Goal: Communication & Community: Answer question/provide support

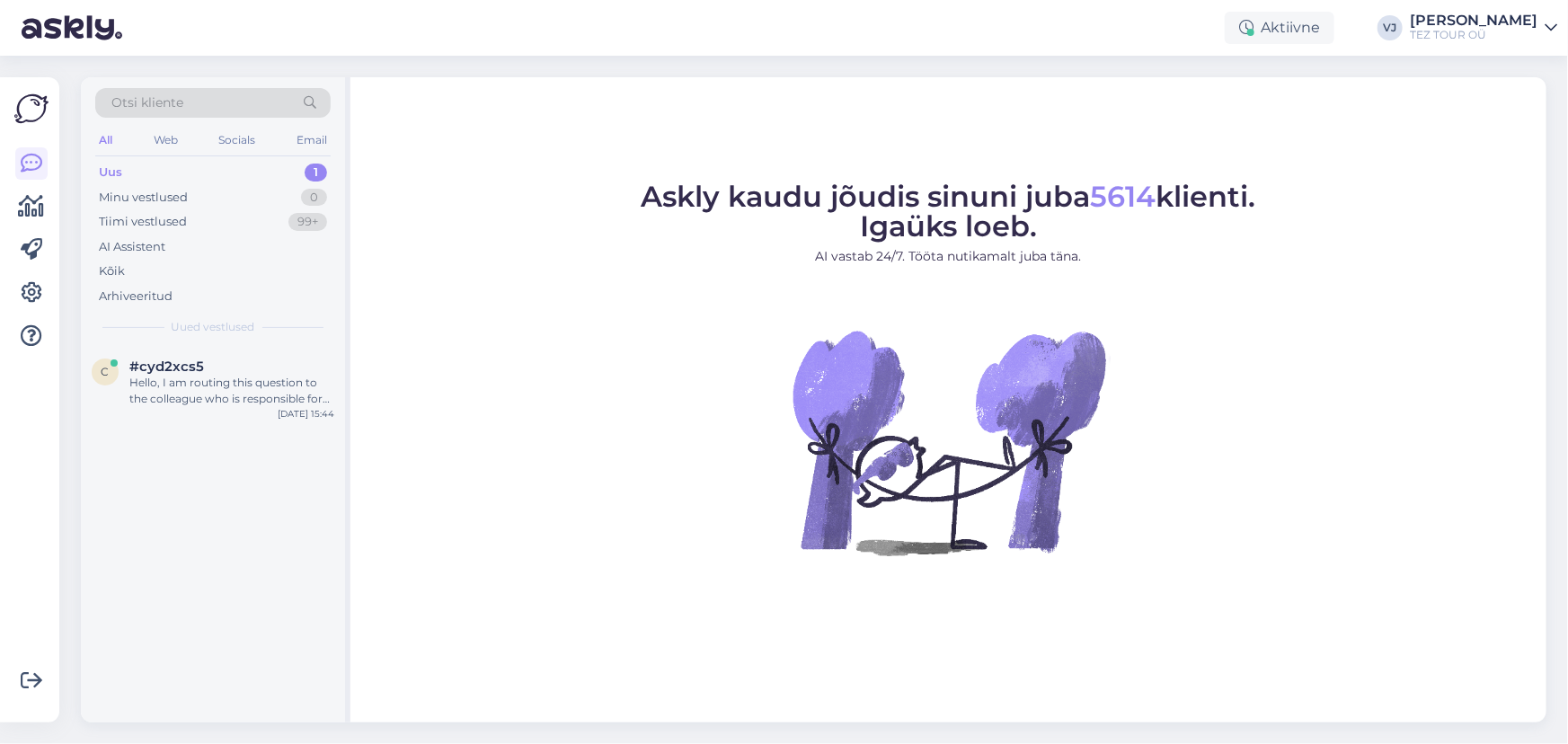
click at [689, 266] on figcaption "Askly kaudu jõudis sinuni juba 5614 klienti. Igaüks loeb. AI vastab 24/7. Tööta…" at bounding box center [948, 231] width 614 height 98
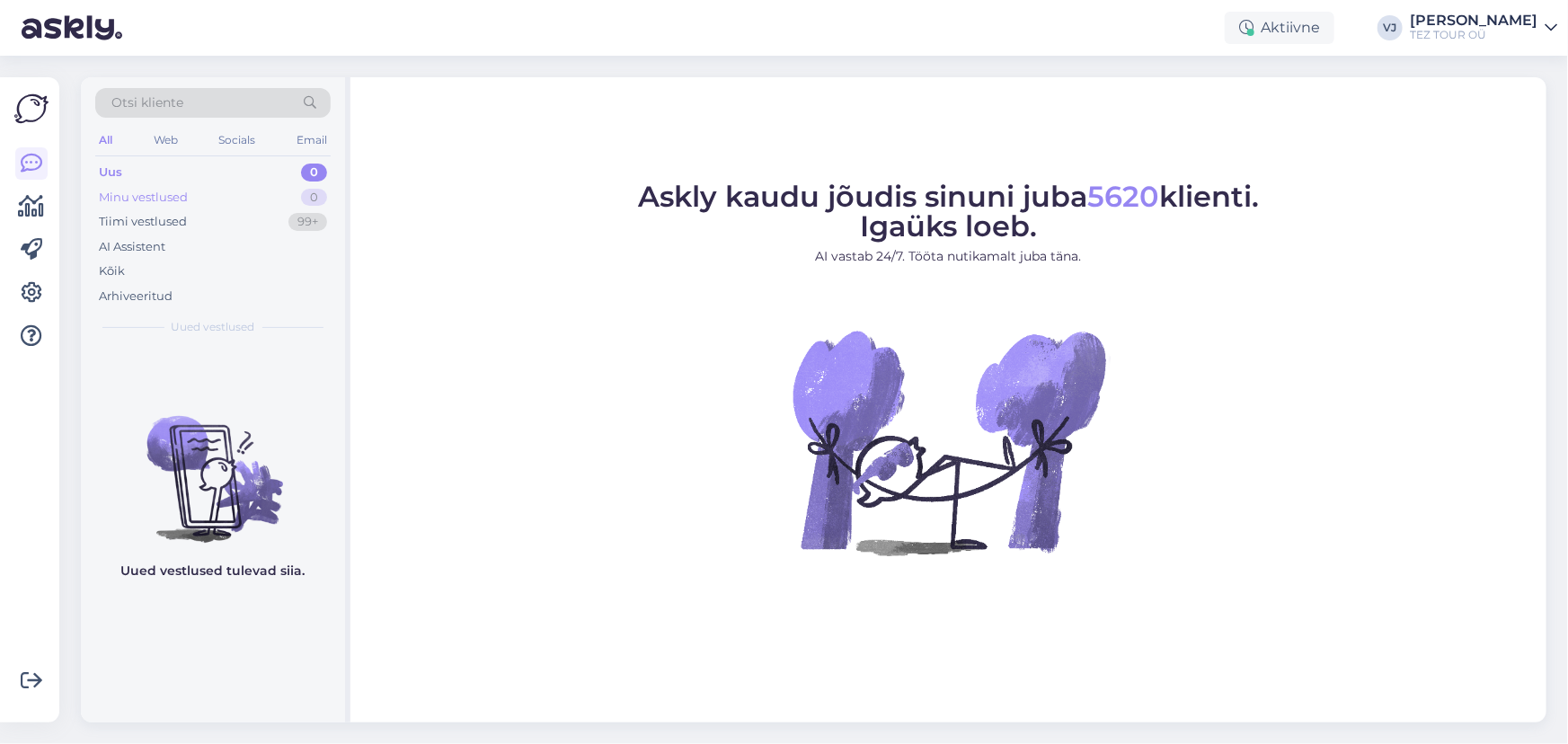
click at [256, 188] on div "Minu vestlused 0" at bounding box center [212, 198] width 235 height 25
click at [258, 228] on div "Tiimi vestlused 99+" at bounding box center [212, 222] width 235 height 25
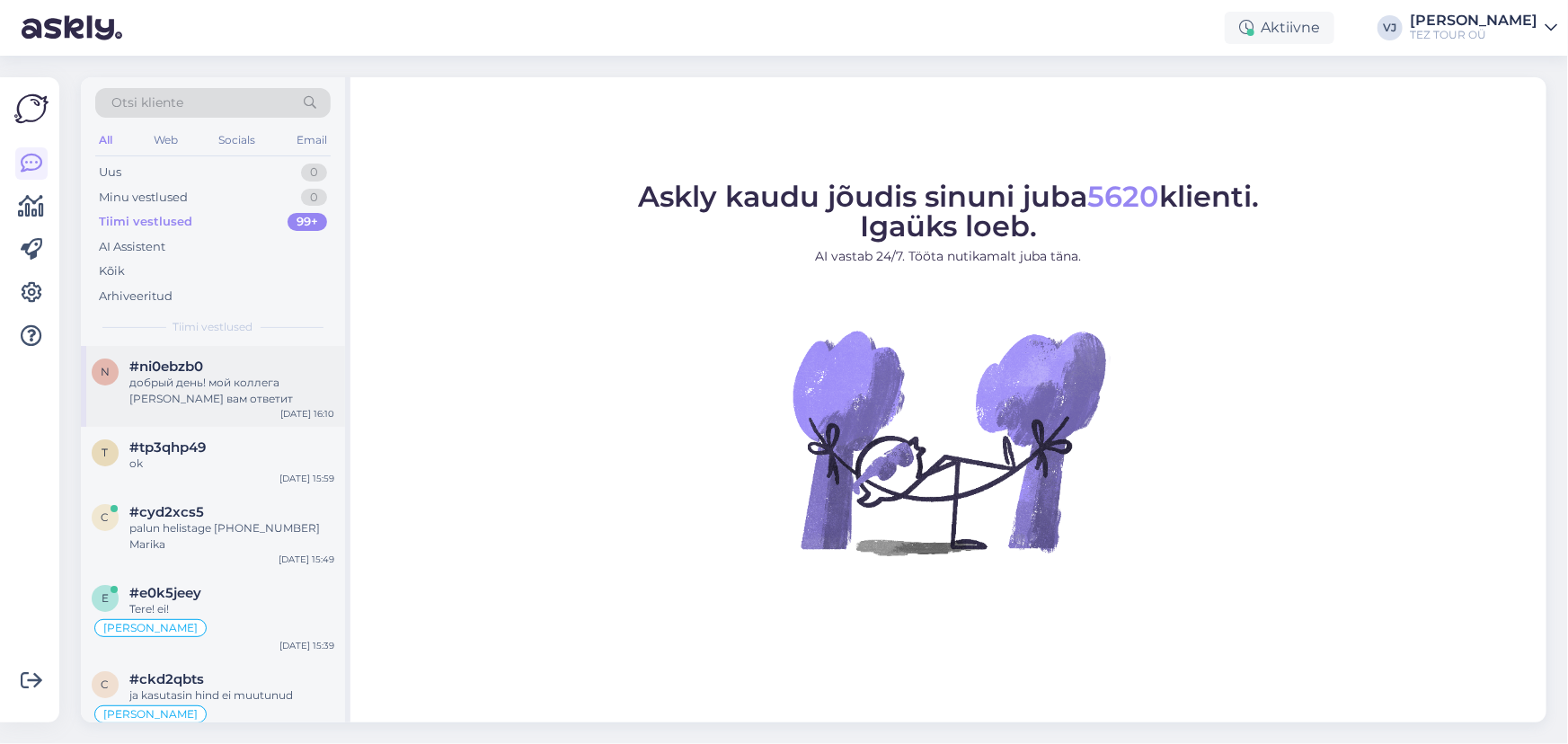
click at [241, 373] on div "#ni0ebzb0" at bounding box center [232, 367] width 205 height 16
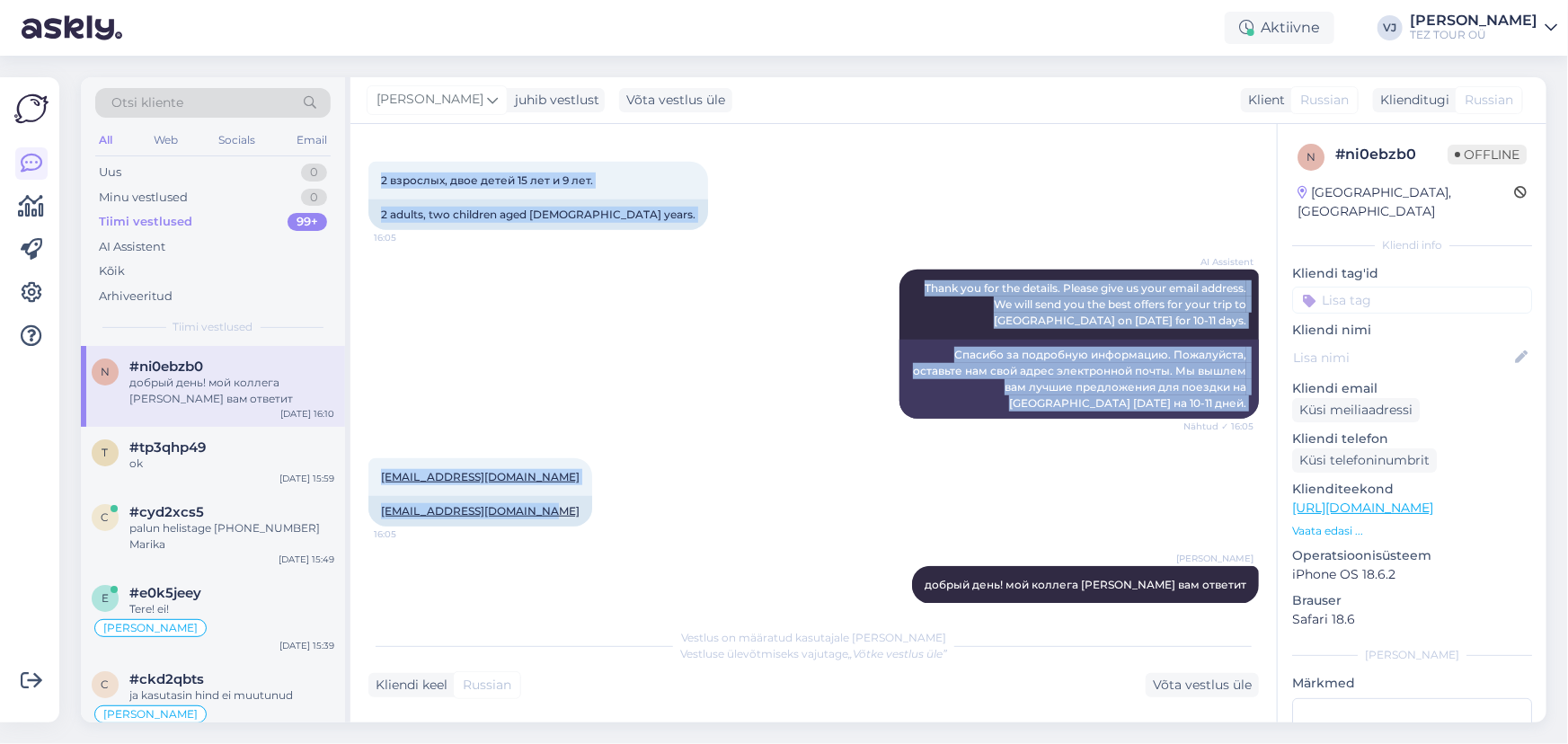
scroll to position [634, 0]
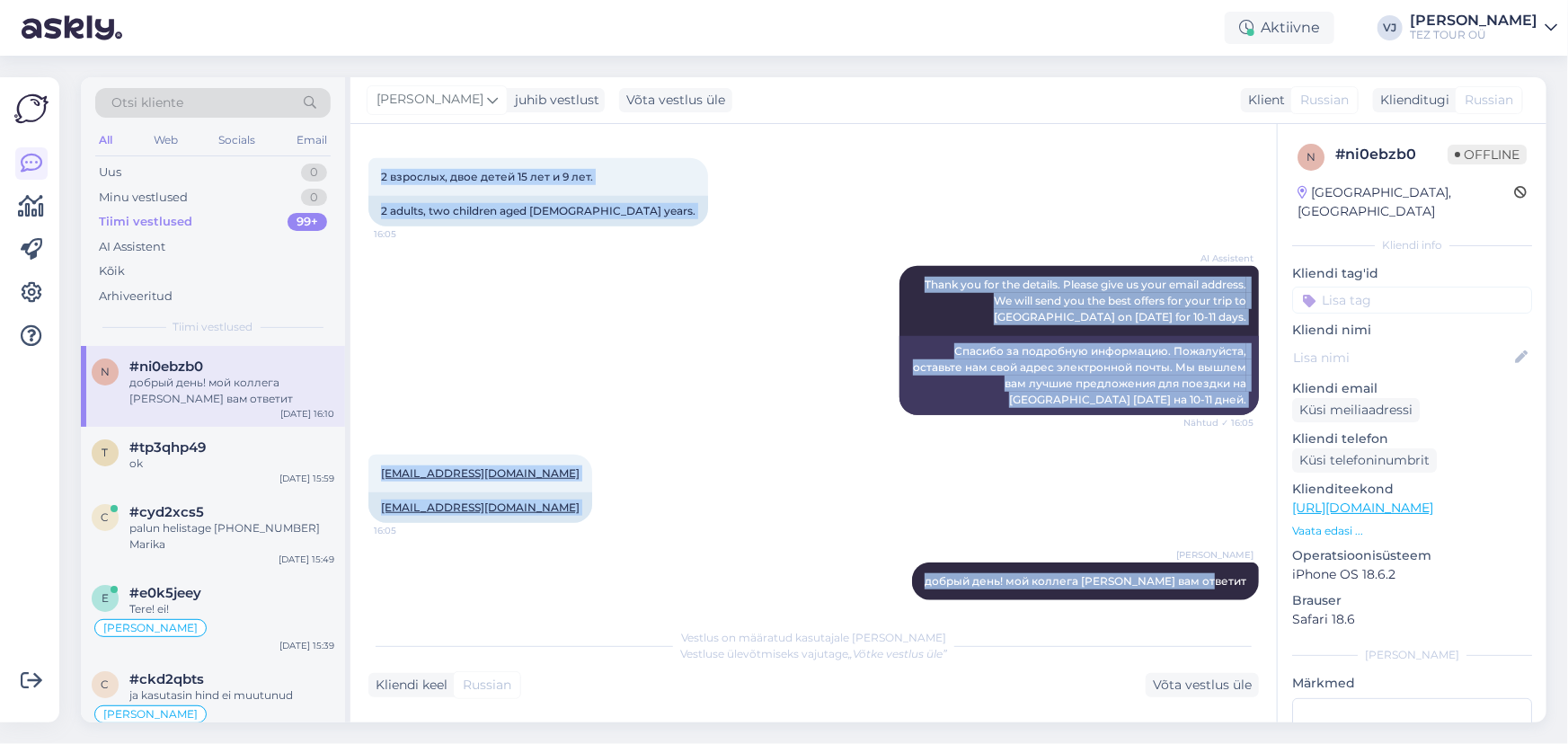
drag, startPoint x: 379, startPoint y: 249, endPoint x: 1230, endPoint y: 597, distance: 919.4
click at [1230, 597] on div "Vestlus algas Sep 8 2025 Добрый день! Есть ли предложения по Шри-Ланке на 20-е …" at bounding box center [821, 372] width 906 height 461
copy div "Добрый день! Есть ли предложения по Шри-Ланке на 20-е числа декабря дней на 10-…"
